Goal: Navigation & Orientation: Find specific page/section

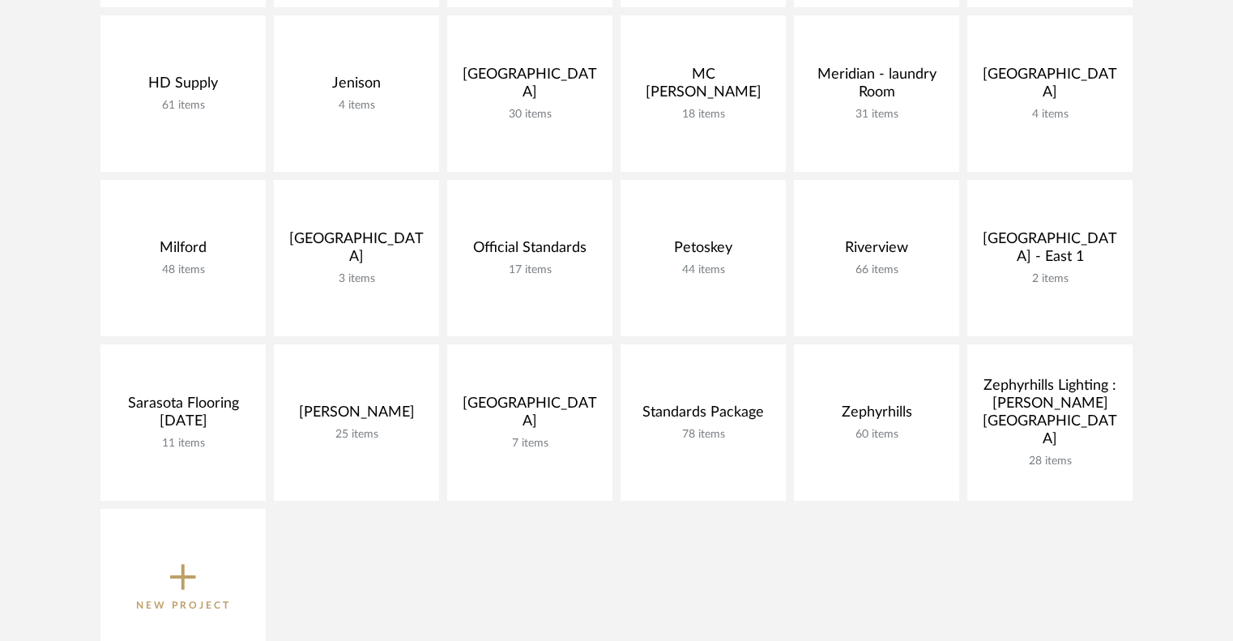
scroll to position [571, 0]
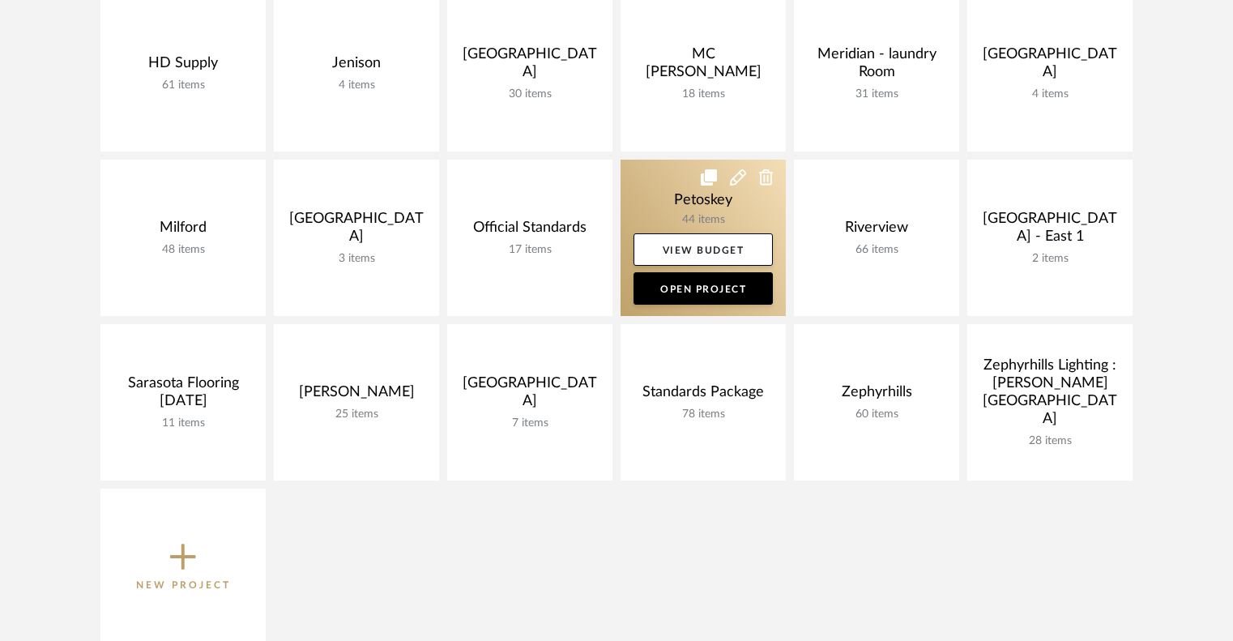
click at [645, 220] on link at bounding box center [703, 238] width 165 height 156
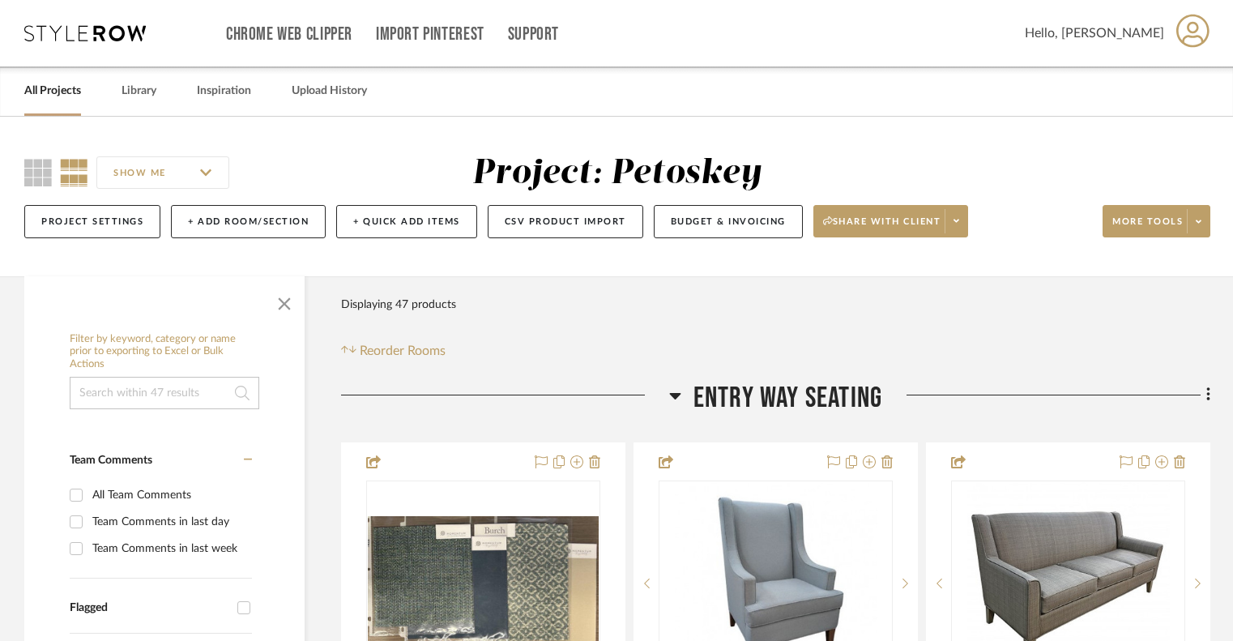
click at [675, 398] on icon at bounding box center [675, 395] width 12 height 19
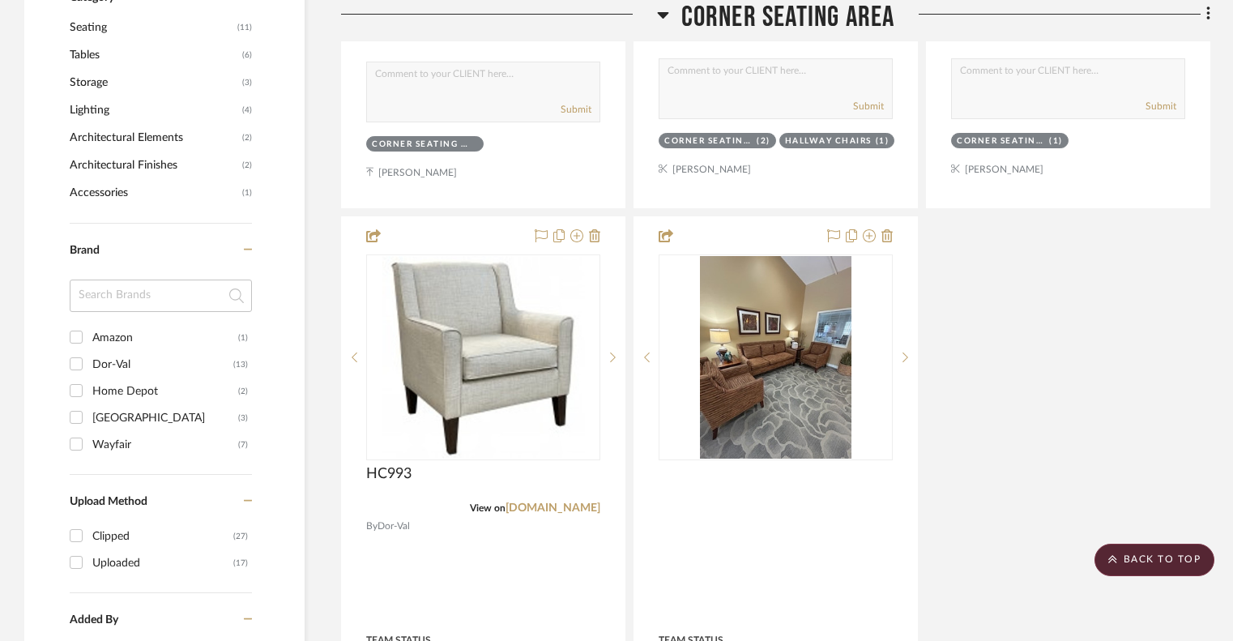
scroll to position [1011, 0]
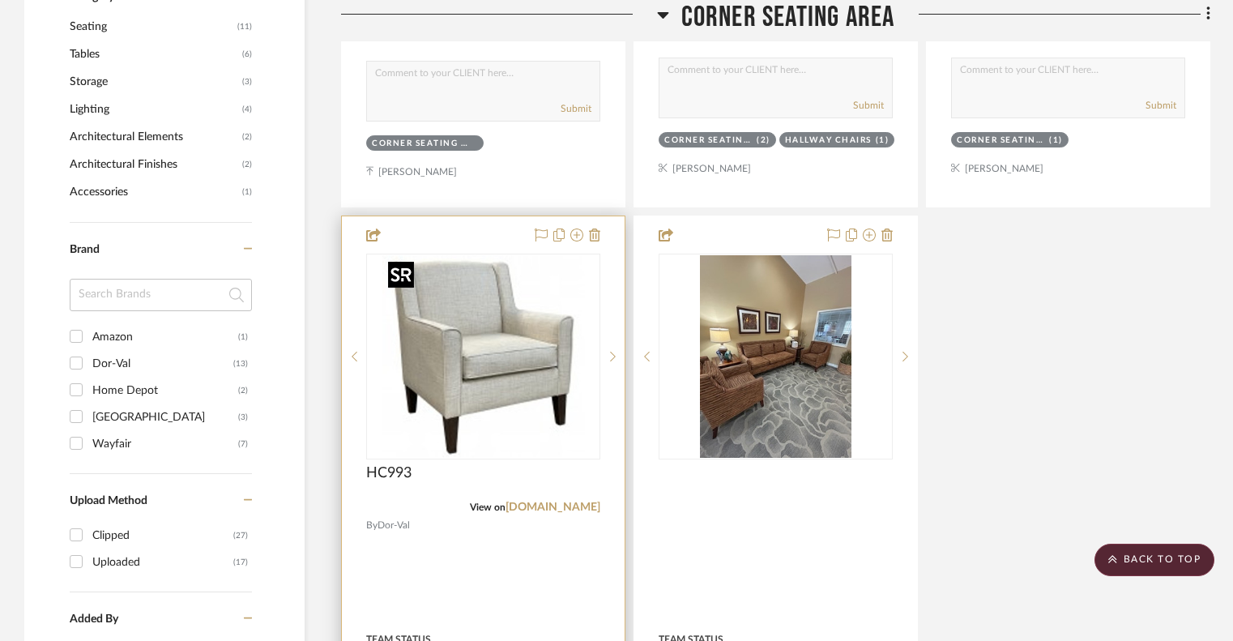
click at [0, 0] on img at bounding box center [0, 0] width 0 height 0
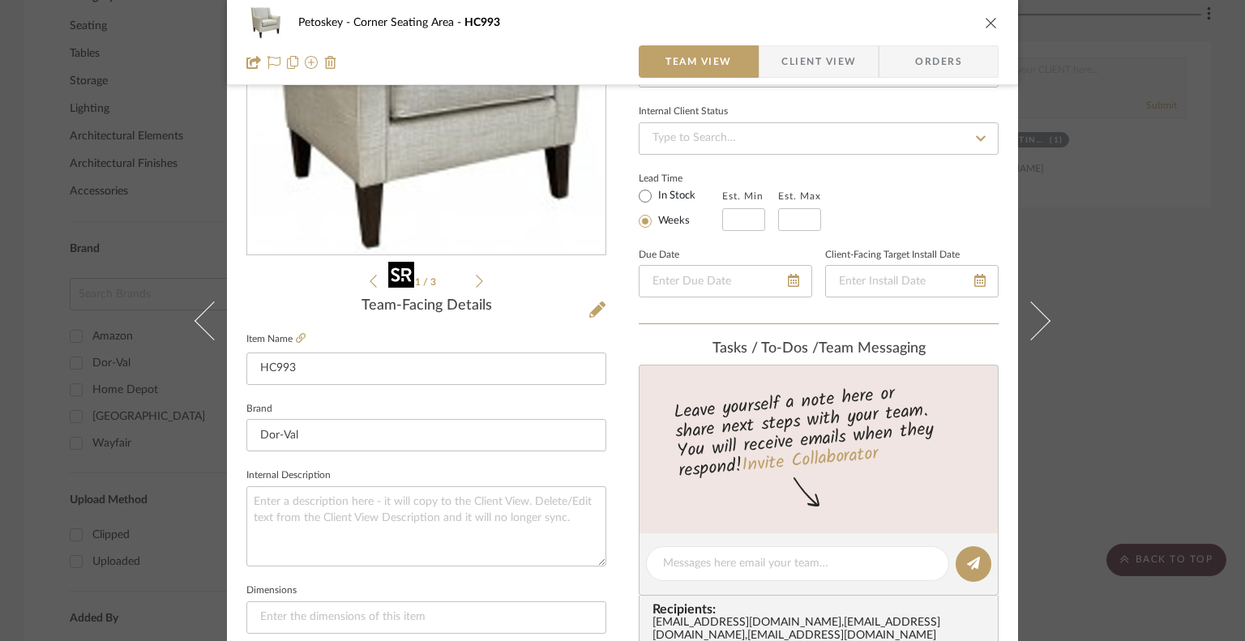
scroll to position [209, 0]
click at [469, 283] on li "1 / 3" at bounding box center [426, 280] width 99 height 19
click at [477, 283] on icon at bounding box center [479, 280] width 7 height 15
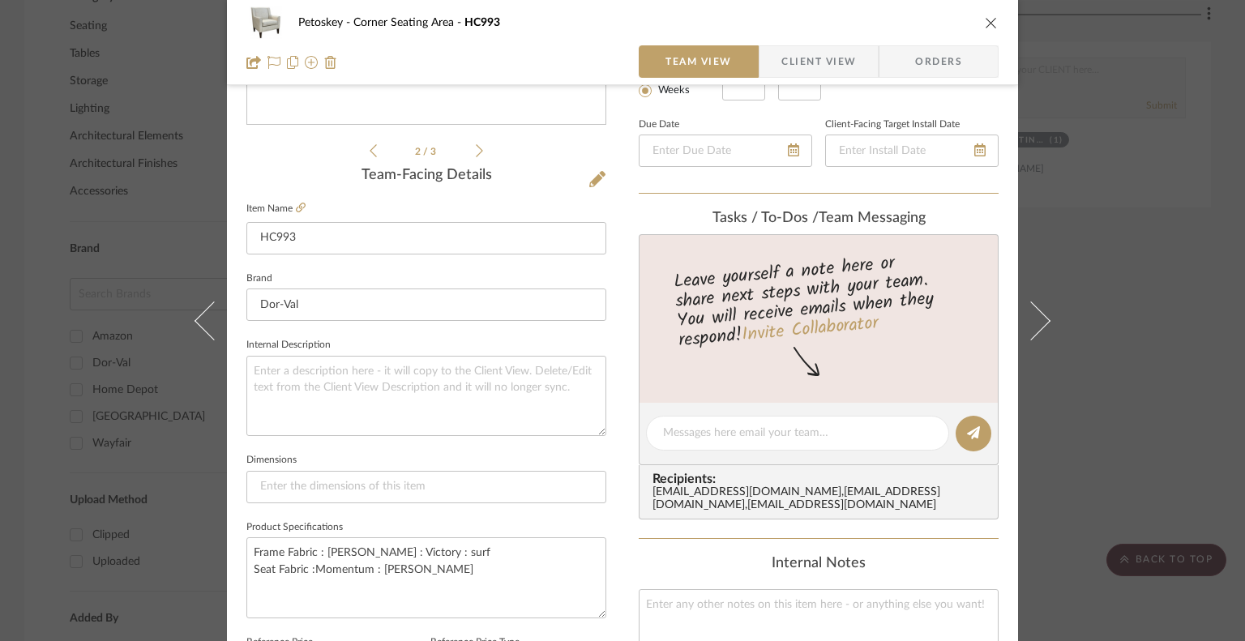
scroll to position [340, 0]
click at [21, 474] on div "Petoskey Corner Seating Area HC993 Team View Client View Orders 2 / 3 Team-Faci…" at bounding box center [622, 320] width 1245 height 641
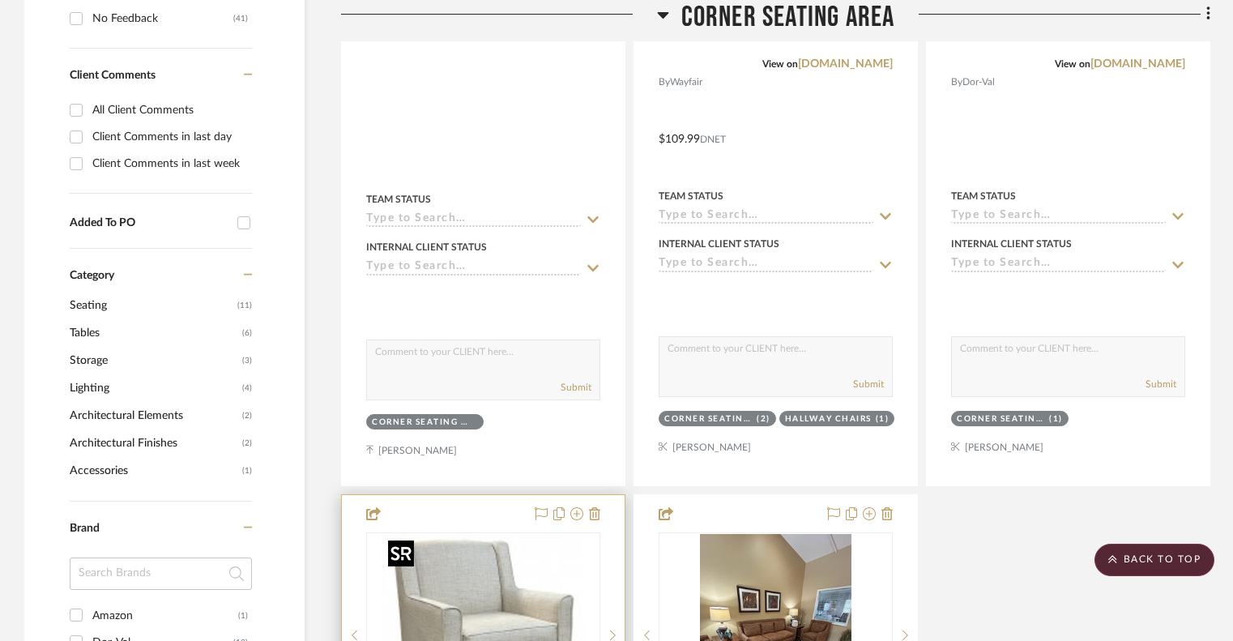
scroll to position [417, 0]
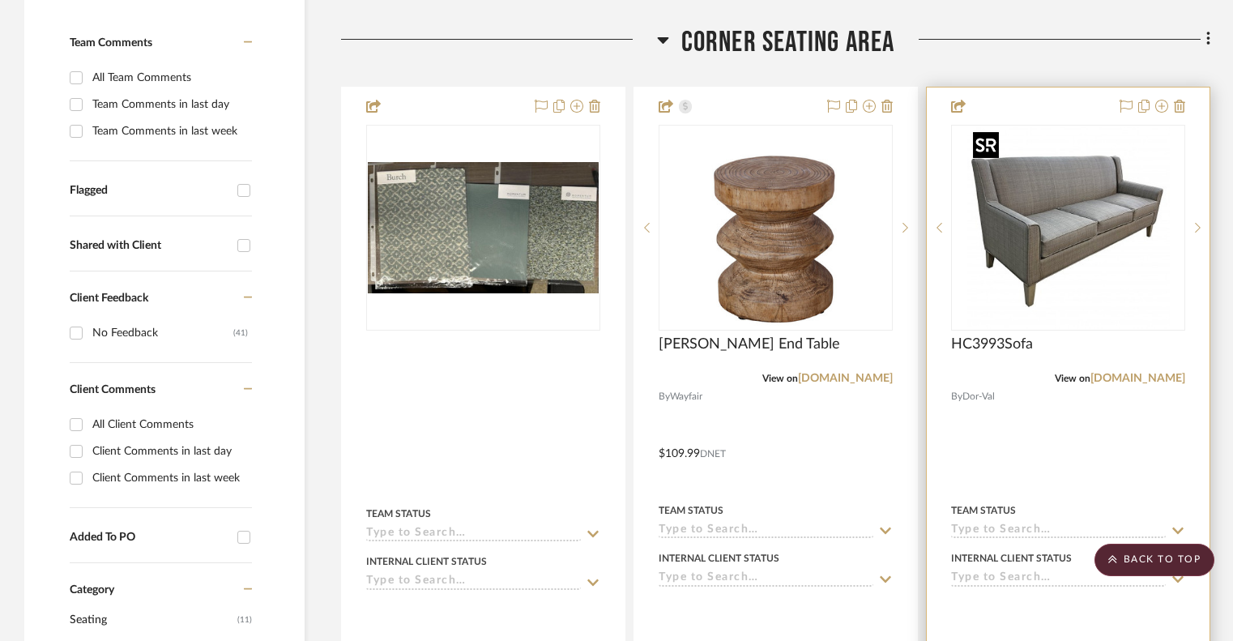
click at [1025, 211] on img "0" at bounding box center [1069, 227] width 203 height 203
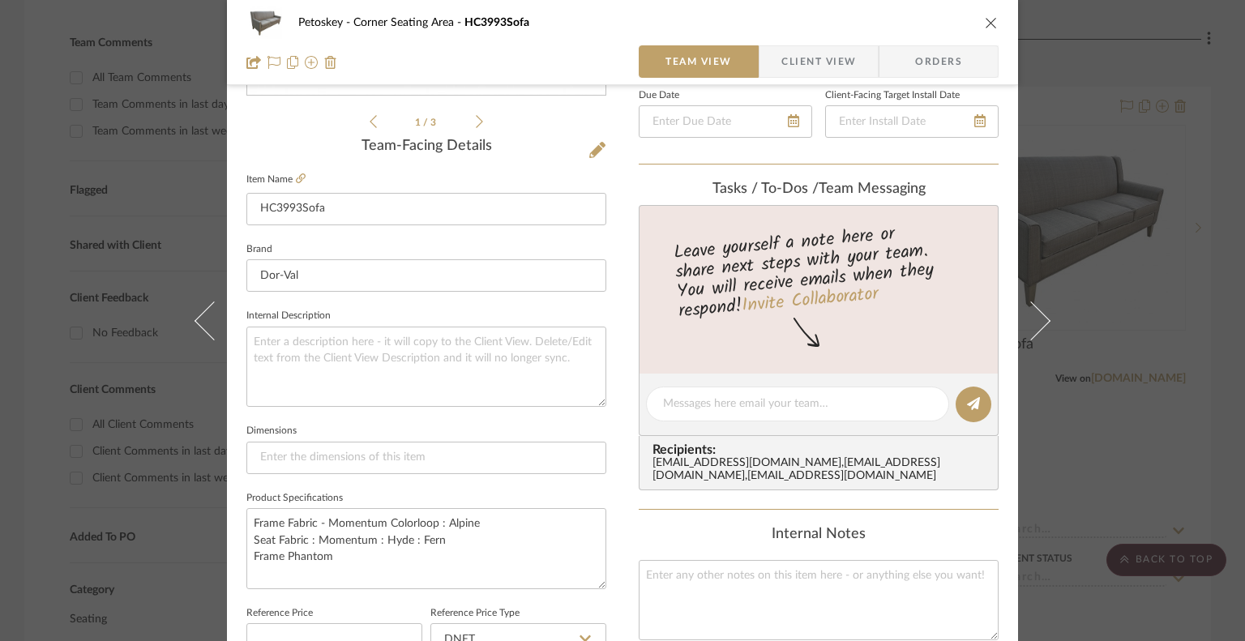
scroll to position [367, 0]
click at [987, 22] on icon "close" at bounding box center [991, 22] width 13 height 13
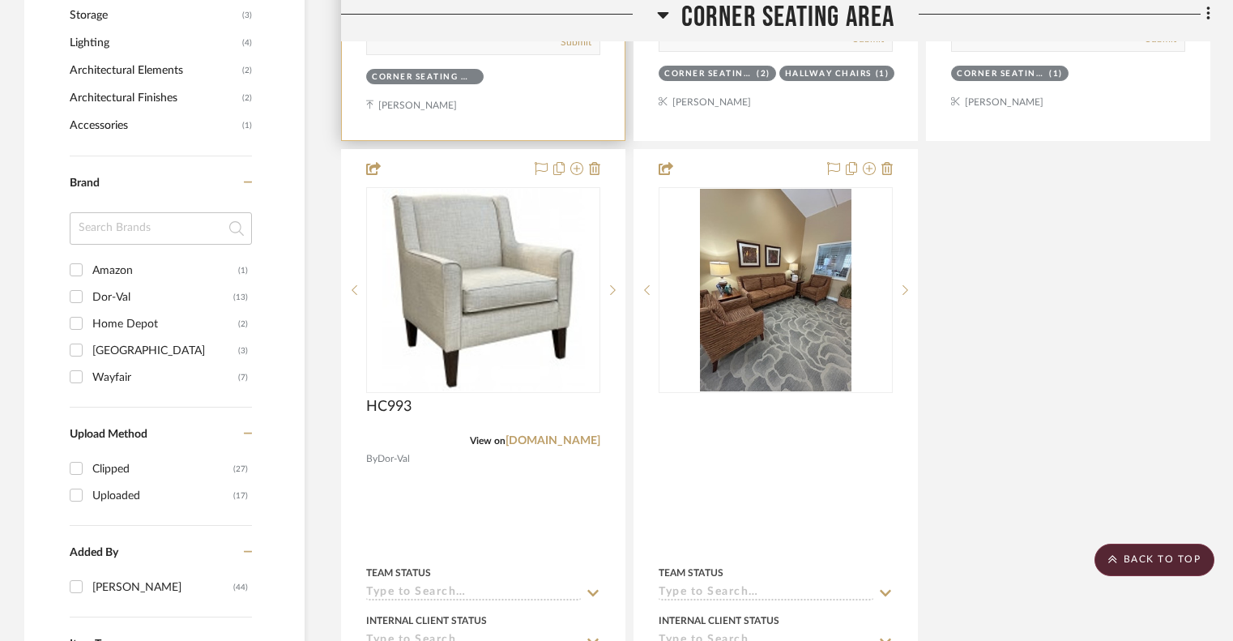
scroll to position [1079, 0]
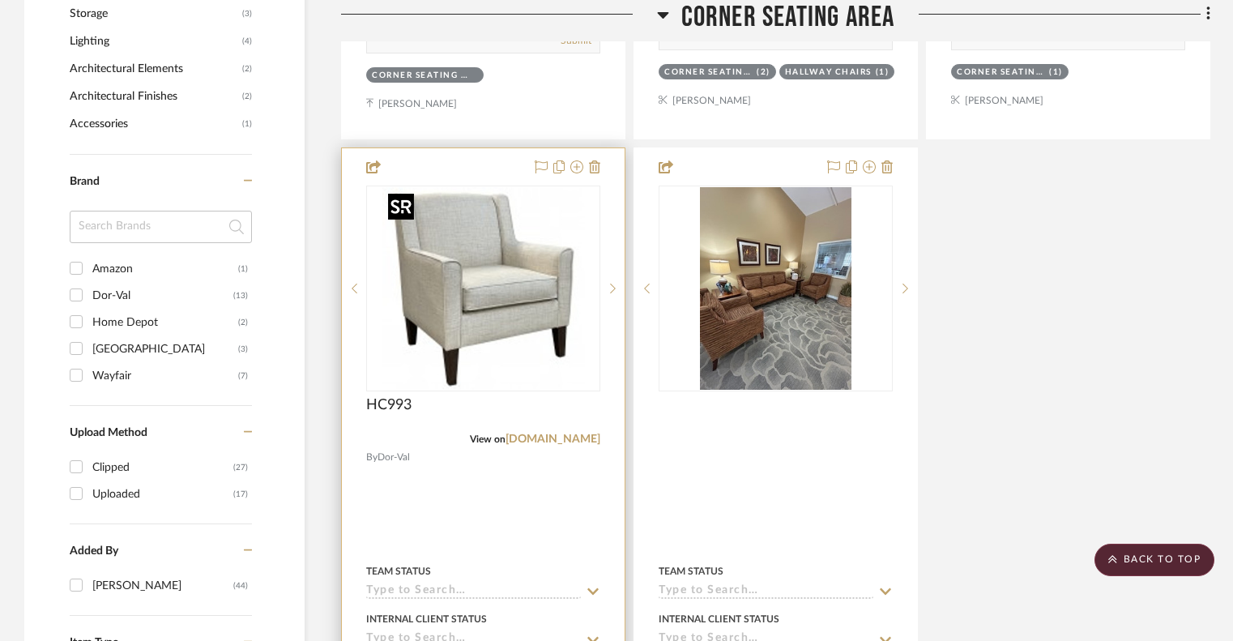
click at [528, 325] on img "0" at bounding box center [484, 288] width 203 height 203
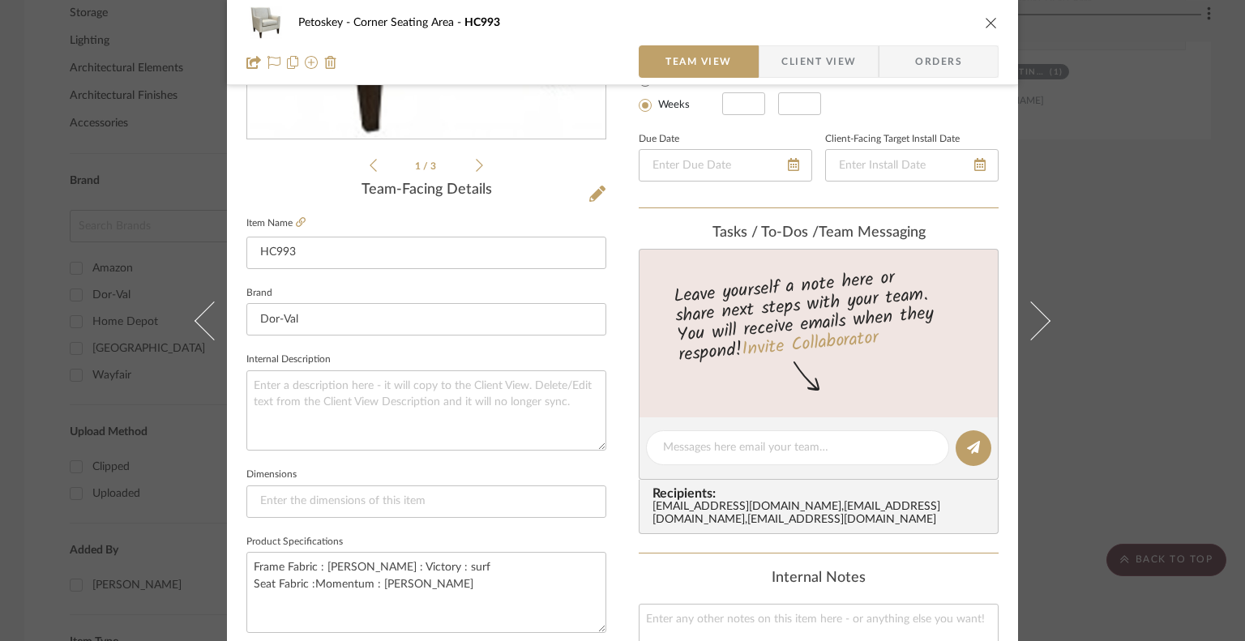
scroll to position [0, 0]
